Goal: Task Accomplishment & Management: Use online tool/utility

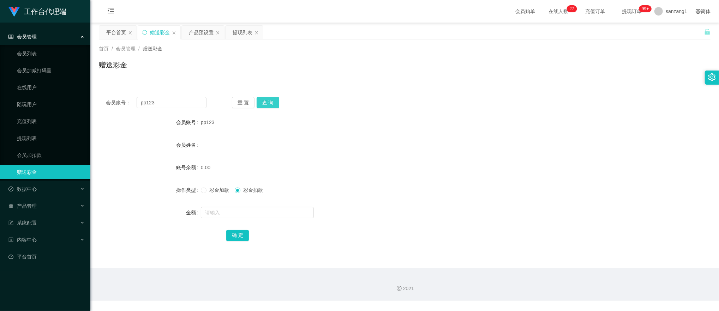
click at [273, 103] on button "查 询" at bounding box center [268, 102] width 23 height 11
click at [213, 191] on span "彩金加款" at bounding box center [218, 190] width 25 height 6
click at [205, 210] on input "text" at bounding box center [257, 212] width 113 height 11
type input "100"
click at [229, 236] on button "确 定" at bounding box center [237, 235] width 23 height 11
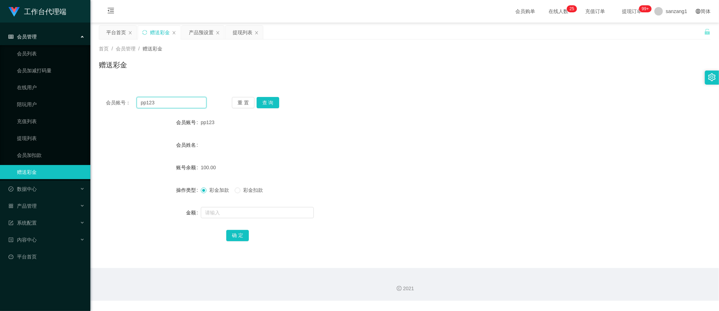
drag, startPoint x: 163, startPoint y: 106, endPoint x: 109, endPoint y: 102, distance: 54.1
click at [109, 102] on div "会员账号： pp123" at bounding box center [156, 102] width 101 height 11
click at [277, 104] on button "查 询" at bounding box center [268, 102] width 23 height 11
click at [223, 214] on input "text" at bounding box center [257, 212] width 113 height 11
type input "130"
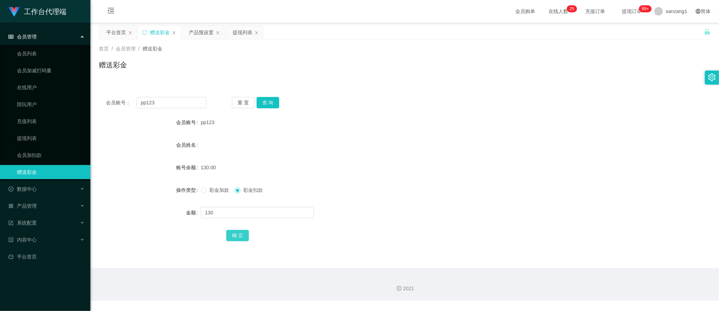
click at [233, 236] on button "确 定" at bounding box center [237, 235] width 23 height 11
click at [207, 191] on span "彩金加款" at bounding box center [218, 190] width 25 height 6
